Goal: Download file/media

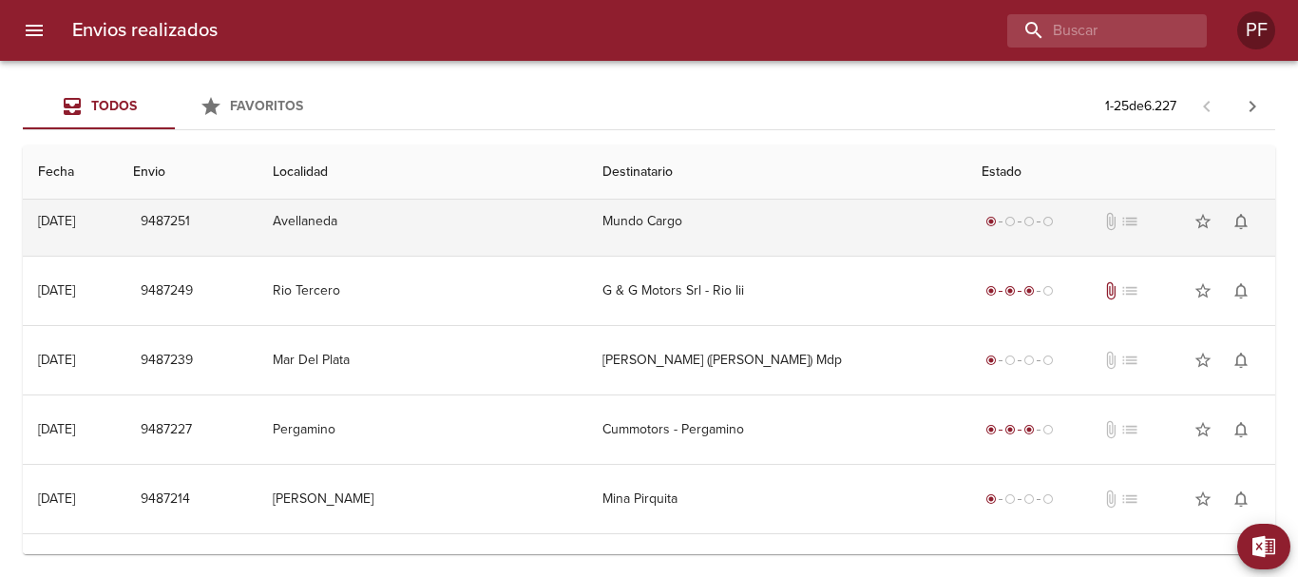
scroll to position [1380, 0]
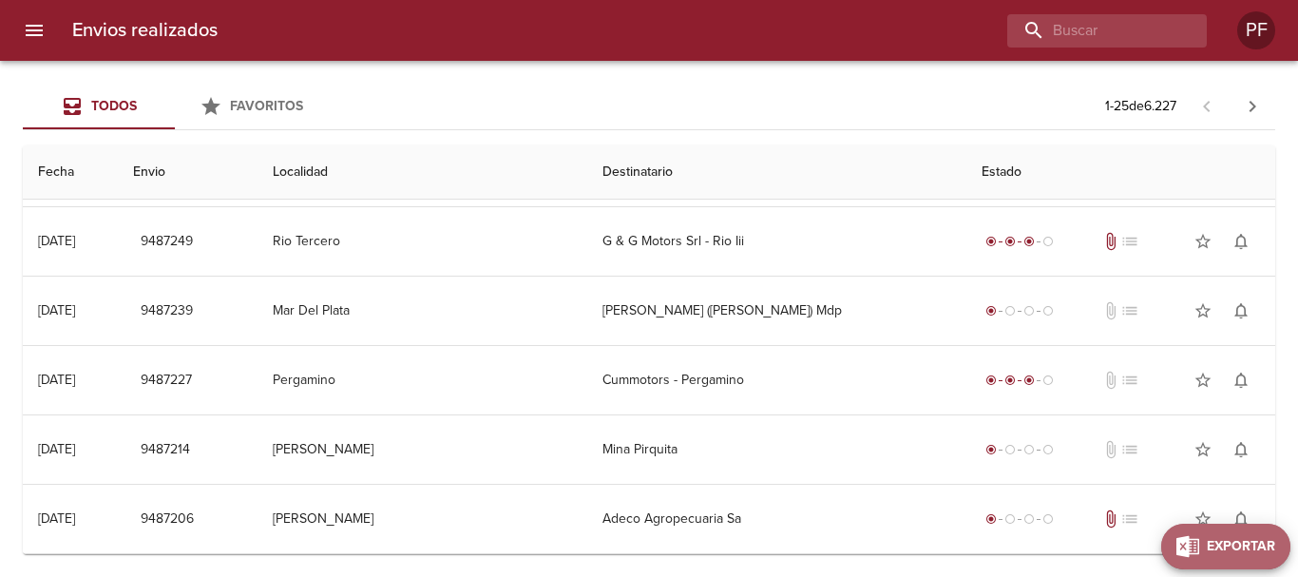
click at [1256, 558] on span "Exportar" at bounding box center [1241, 547] width 68 height 24
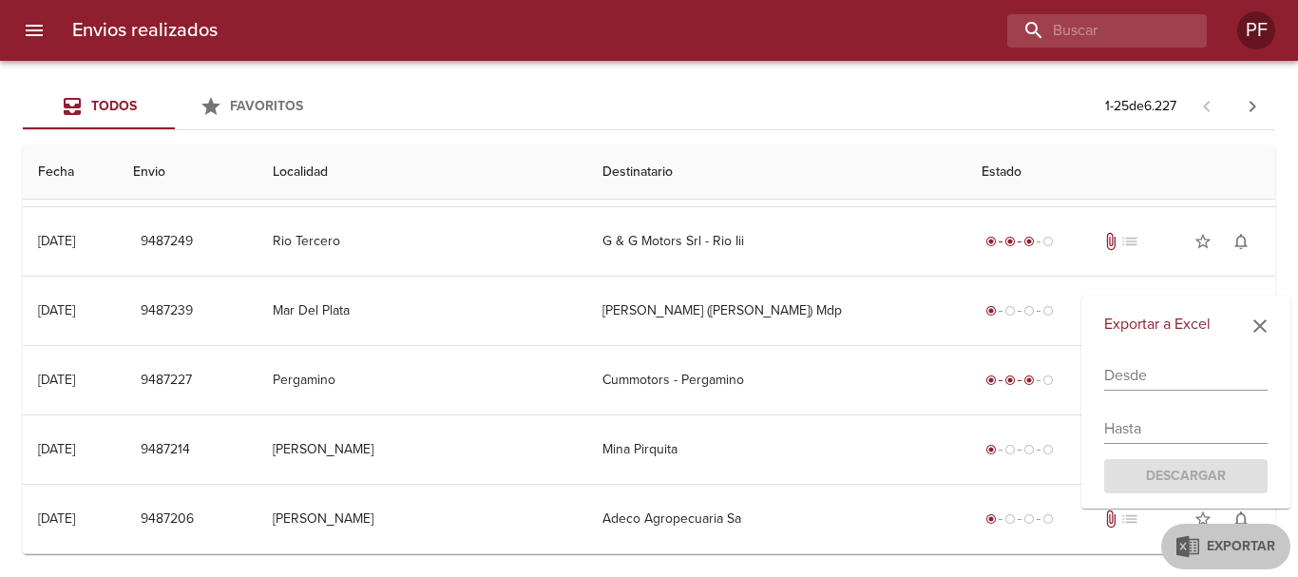
click at [1179, 381] on input "text" at bounding box center [1185, 375] width 163 height 30
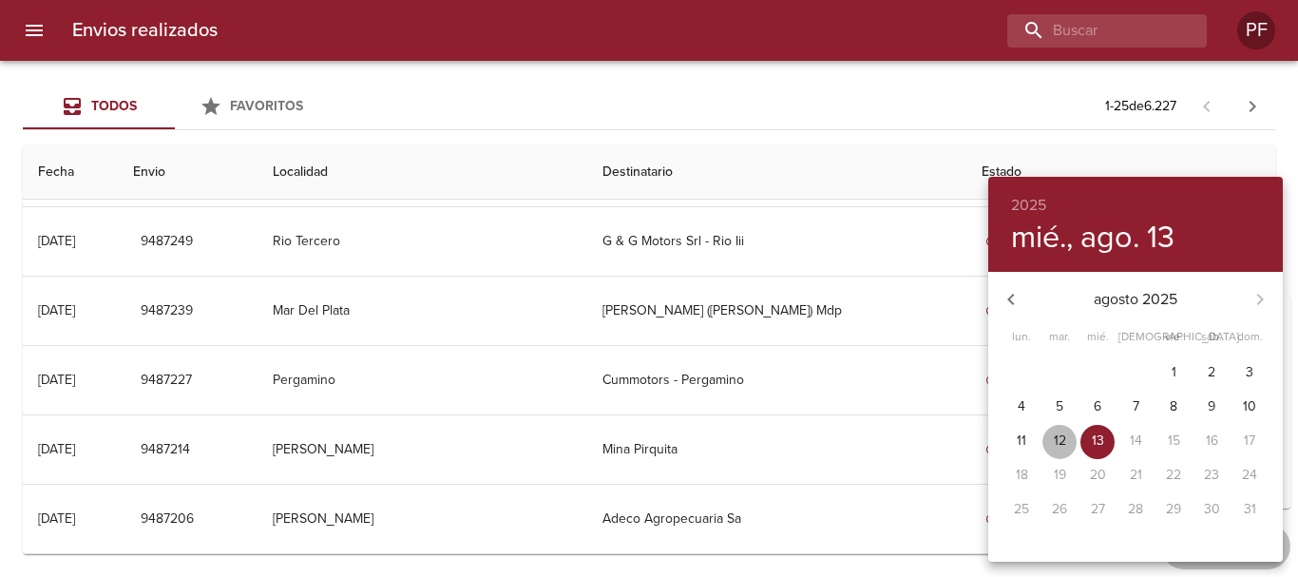
click at [1059, 438] on p "12" at bounding box center [1060, 440] width 12 height 19
type input "[DATE]"
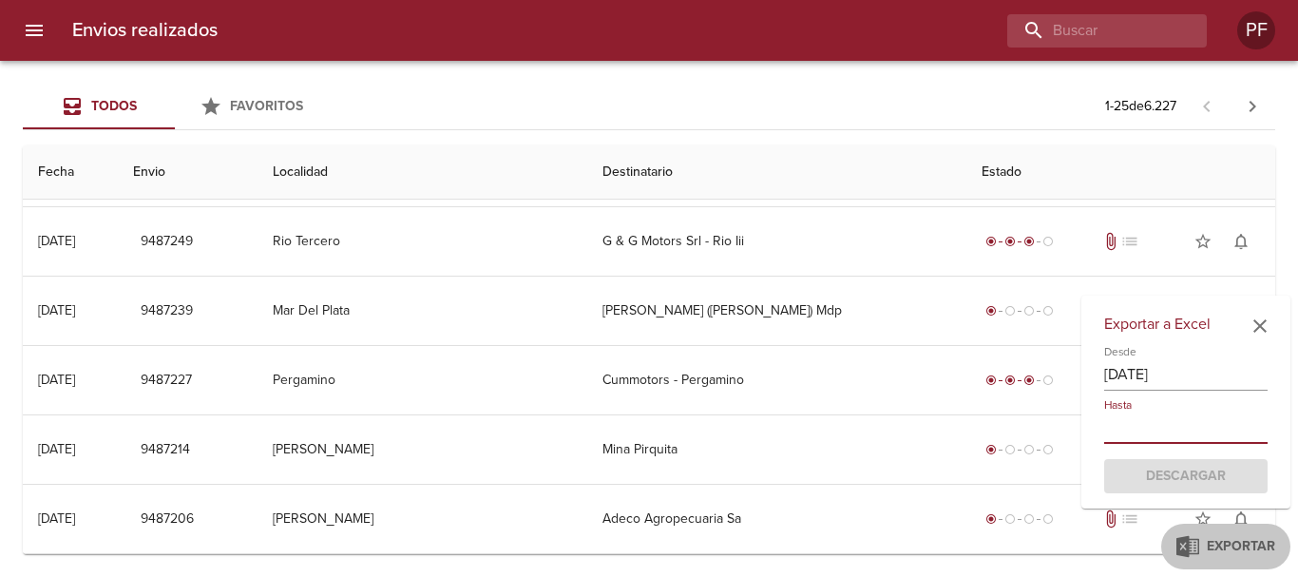
click at [1141, 429] on input "text" at bounding box center [1185, 428] width 163 height 30
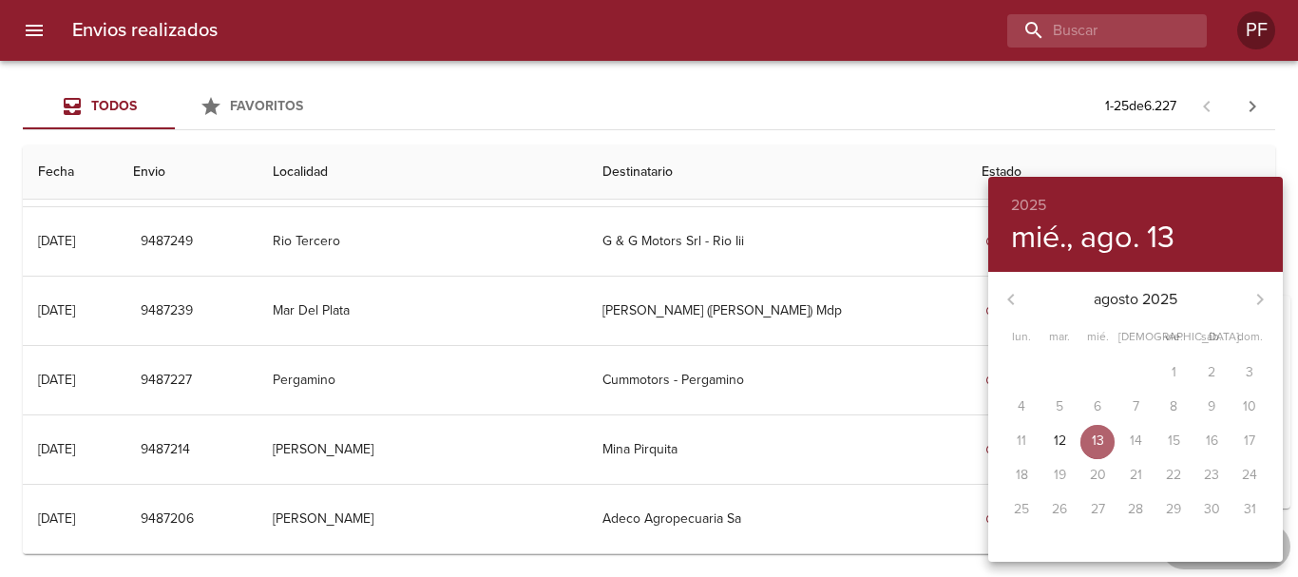
click at [1095, 452] on button "13" at bounding box center [1097, 442] width 34 height 34
type input "[DATE]"
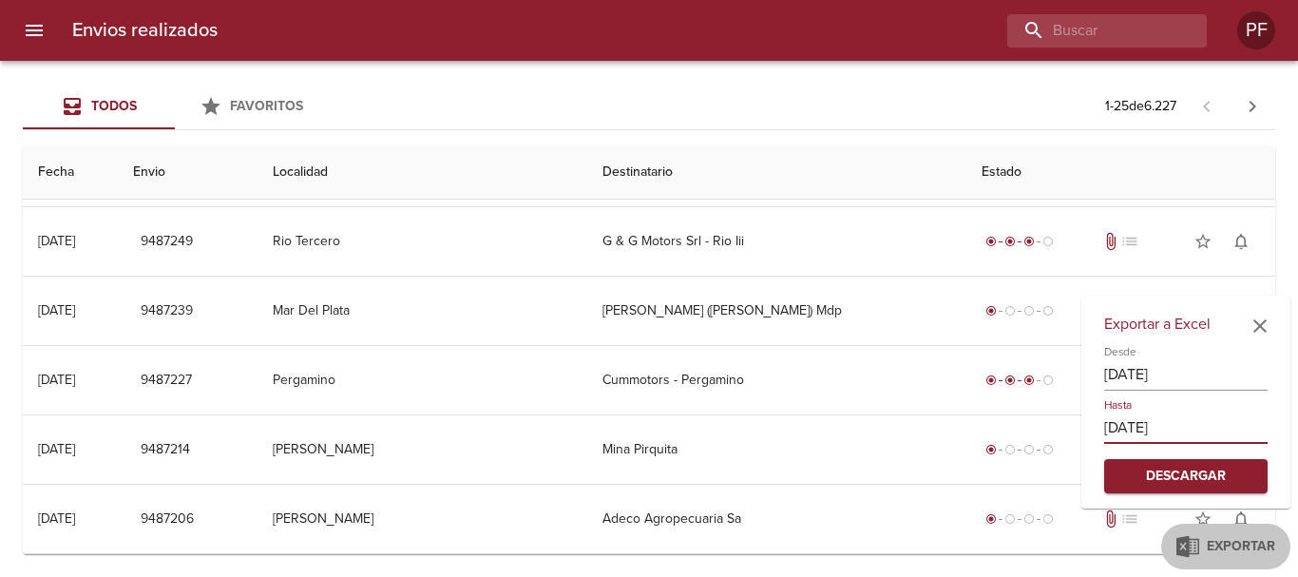
click at [1182, 483] on span "Descargar" at bounding box center [1185, 477] width 133 height 24
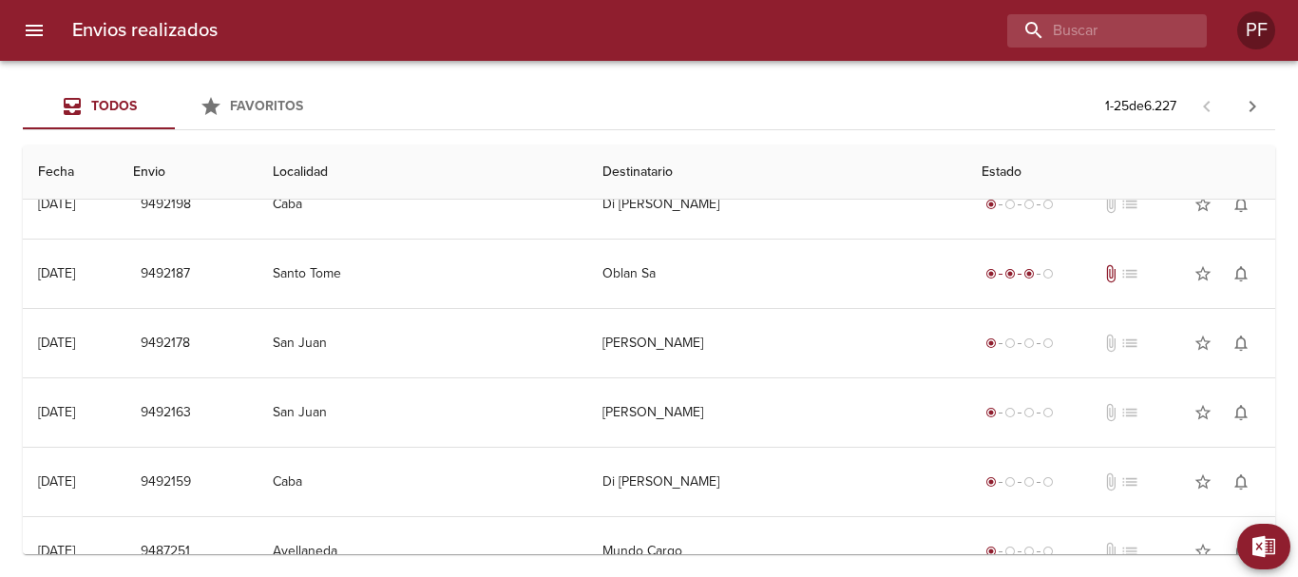
scroll to position [1000, 0]
click at [1088, 34] on input "buscar" at bounding box center [1052, 30] width 243 height 33
paste input "128779910"
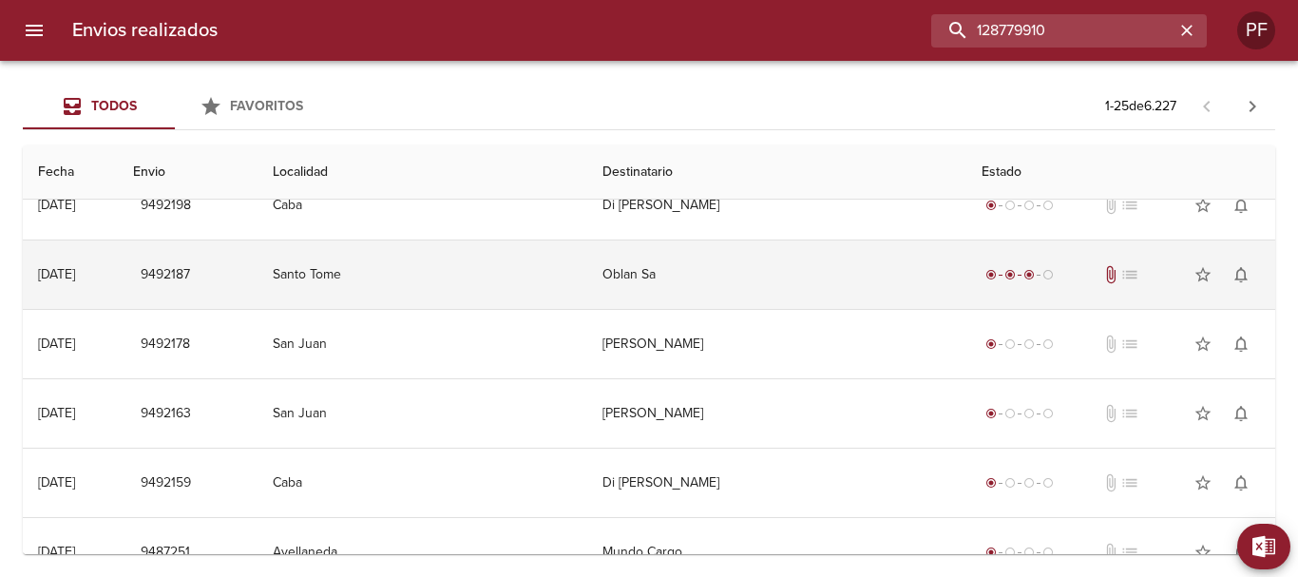
type input "128779910"
